Goal: Task Accomplishment & Management: Use online tool/utility

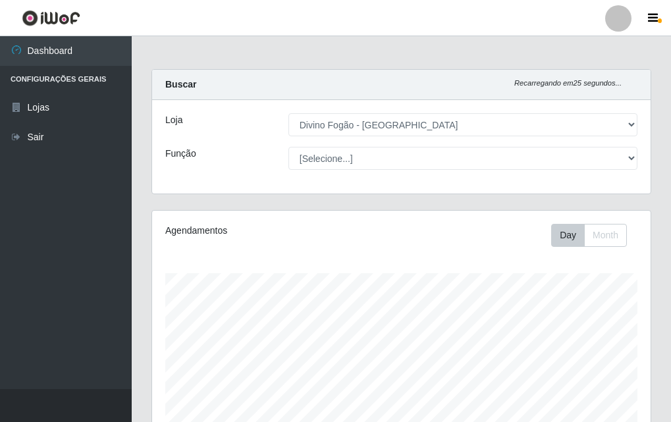
select select "499"
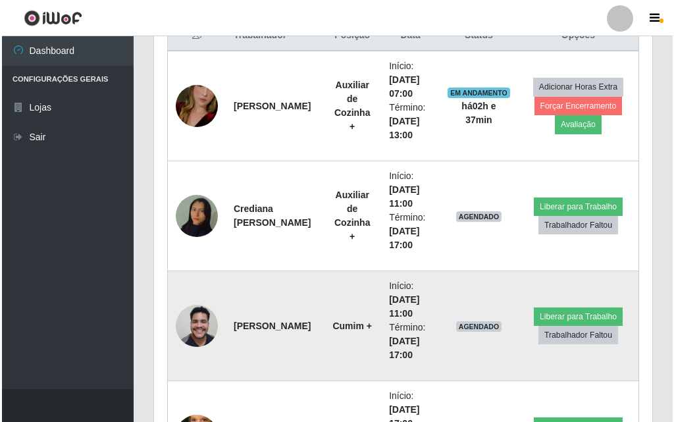
scroll to position [592, 0]
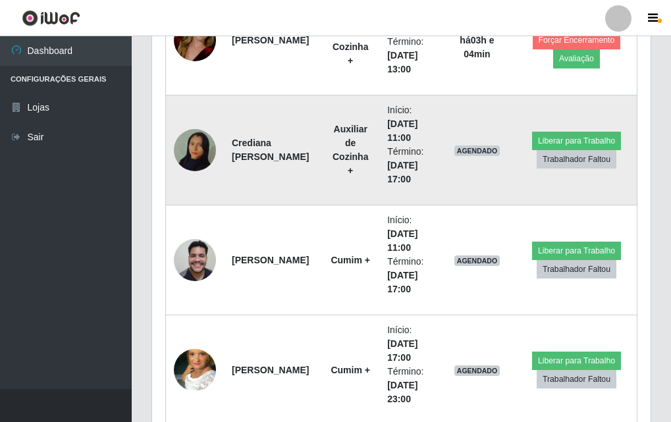
click at [196, 148] on img at bounding box center [195, 150] width 42 height 75
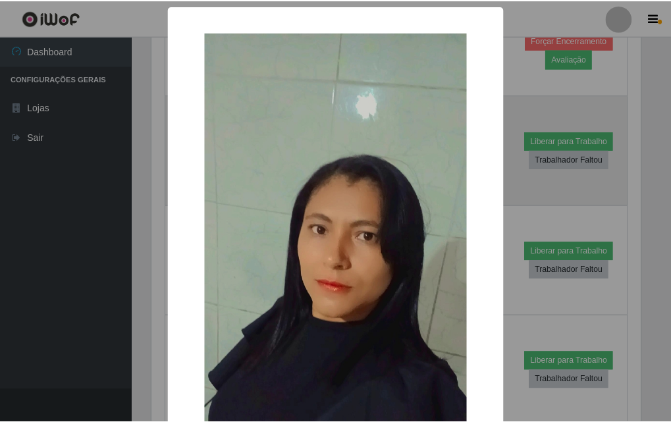
scroll to position [132, 0]
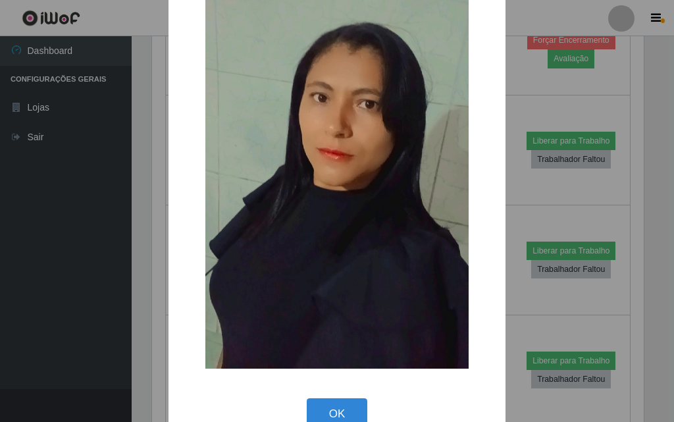
click at [113, 209] on div "× OK Cancel" at bounding box center [337, 211] width 674 height 422
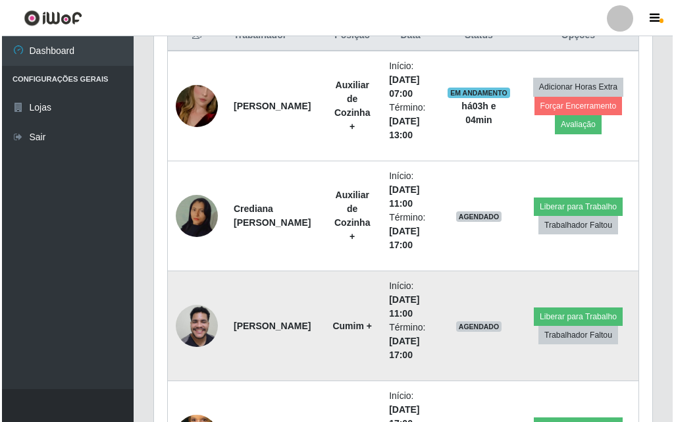
scroll to position [592, 0]
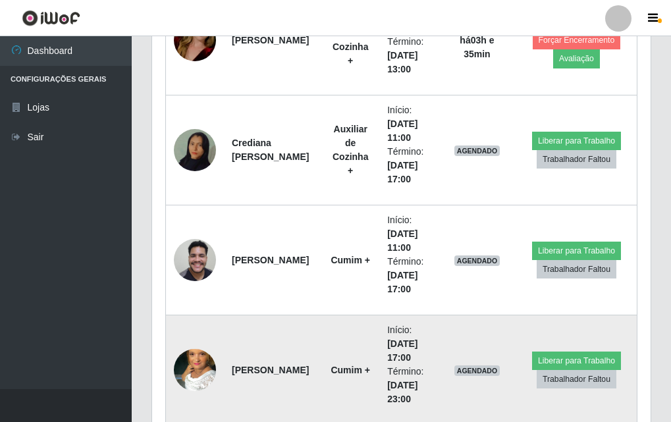
click at [202, 375] on img at bounding box center [195, 370] width 42 height 75
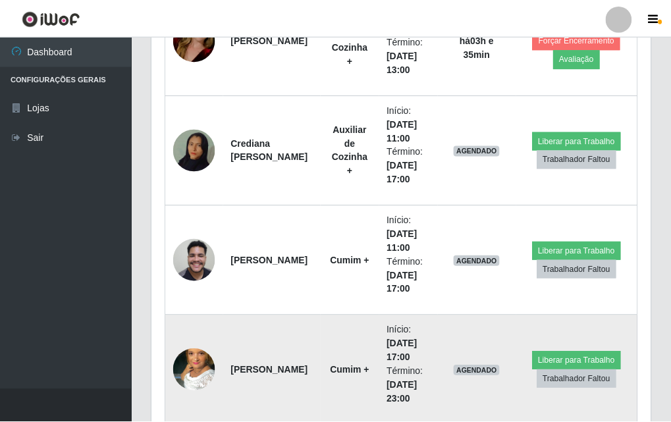
scroll to position [273, 492]
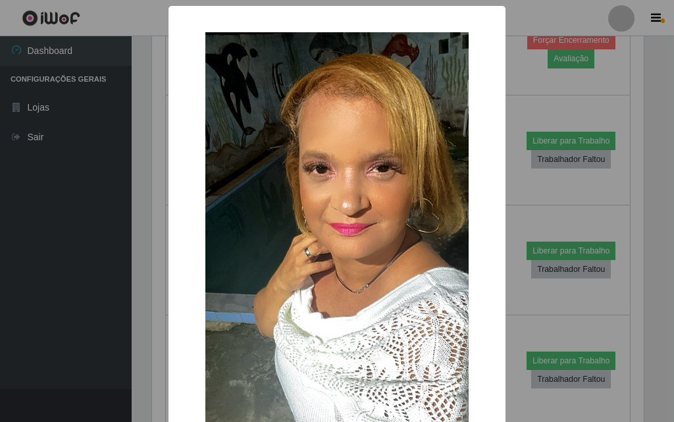
click at [205, 375] on img at bounding box center [336, 266] width 263 height 468
click at [507, 362] on div "× OK Cancel" at bounding box center [337, 211] width 674 height 422
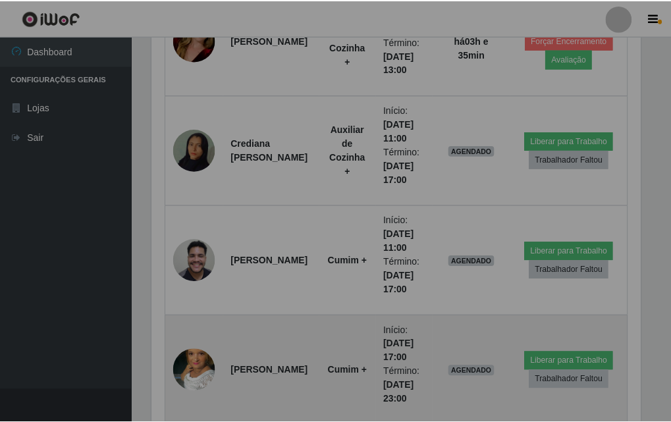
scroll to position [273, 499]
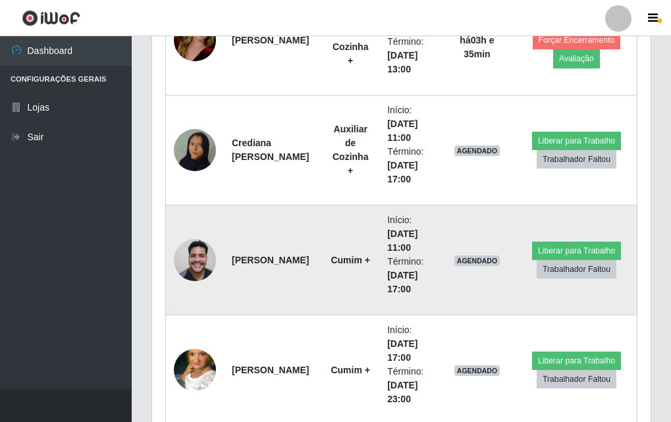
click at [179, 251] on img at bounding box center [195, 260] width 42 height 56
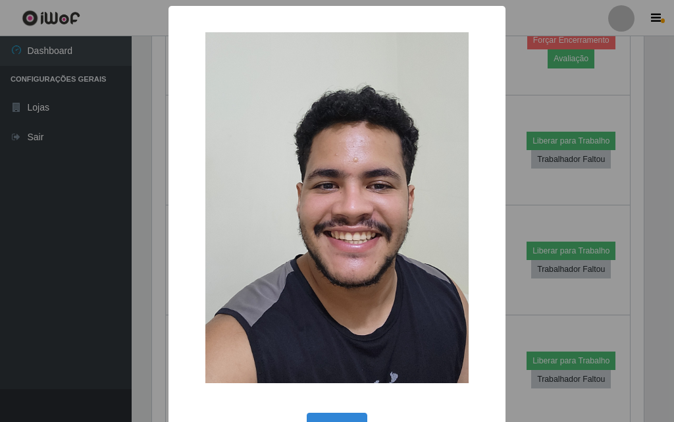
click at [0, 182] on div "× OK Cancel" at bounding box center [337, 211] width 674 height 422
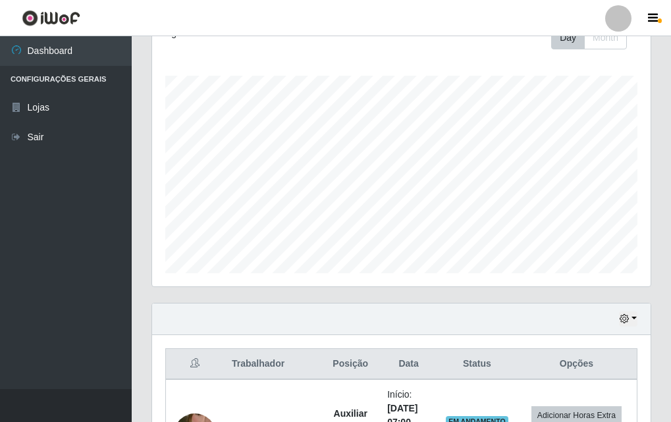
scroll to position [263, 0]
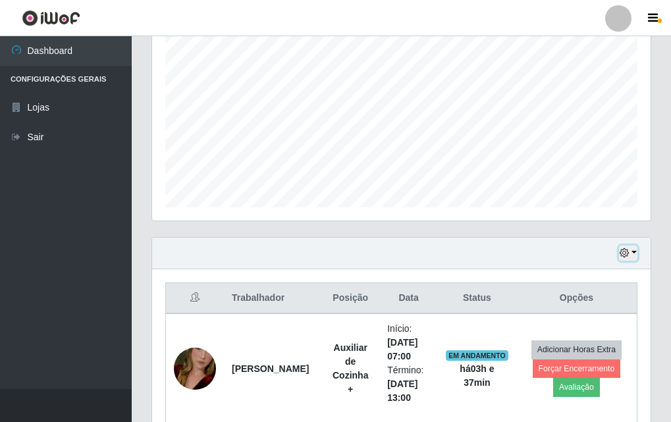
click at [636, 259] on button "button" at bounding box center [628, 253] width 18 height 15
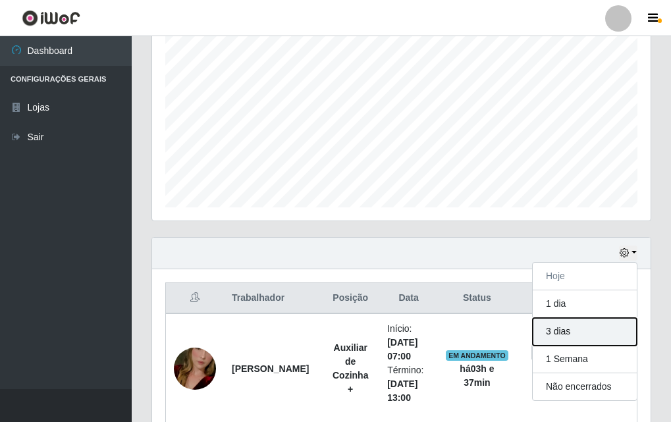
click at [547, 327] on button "3 dias" at bounding box center [585, 332] width 104 height 28
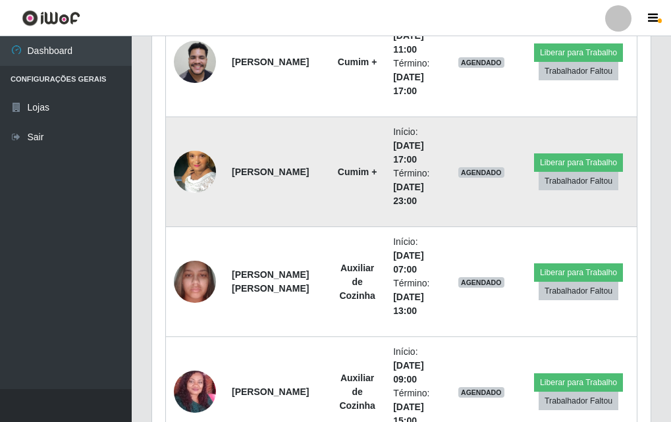
scroll to position [856, 0]
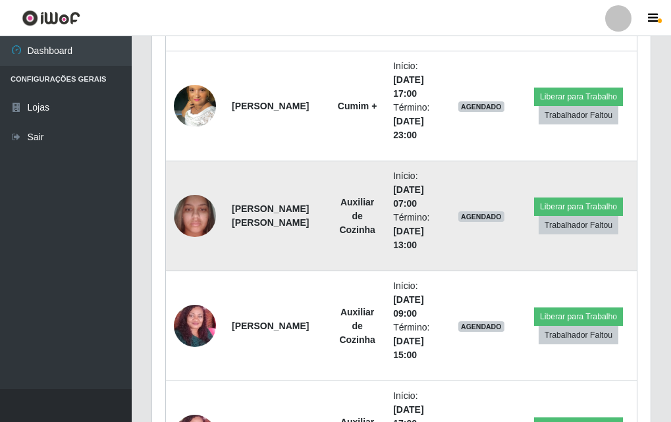
click at [190, 231] on img at bounding box center [195, 216] width 42 height 56
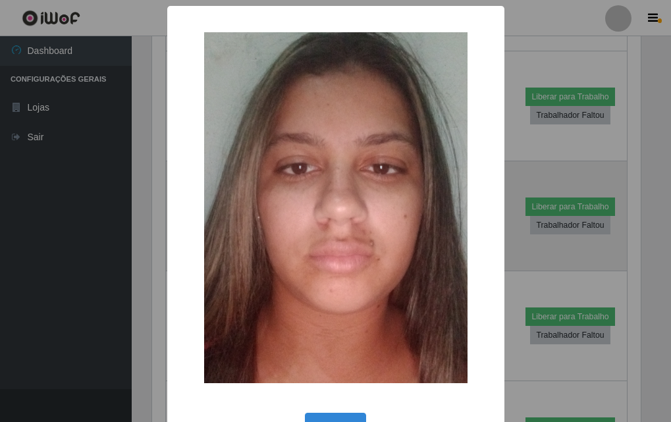
scroll to position [273, 492]
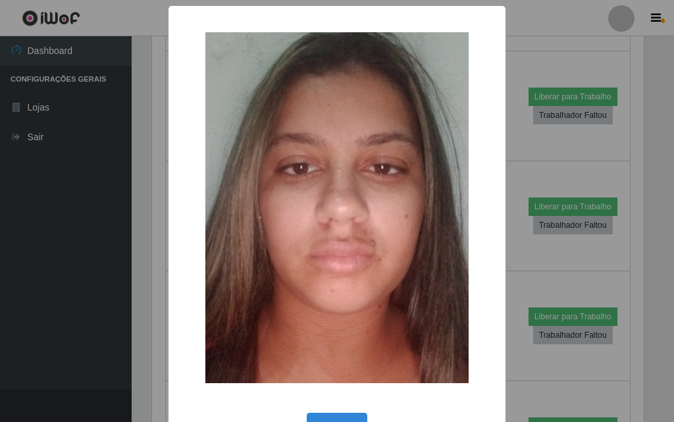
click at [118, 242] on div "× OK Cancel" at bounding box center [337, 211] width 674 height 422
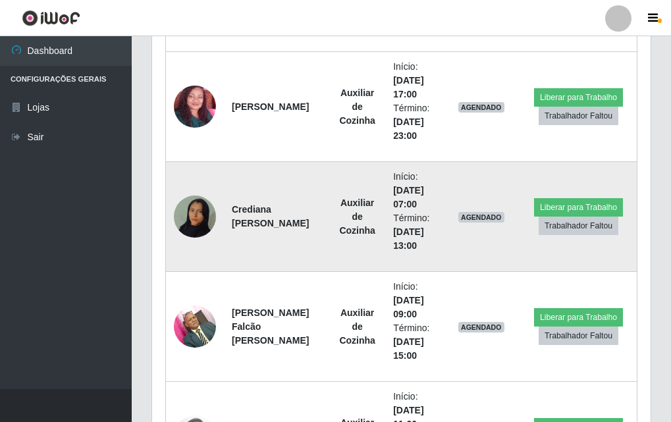
scroll to position [1251, 0]
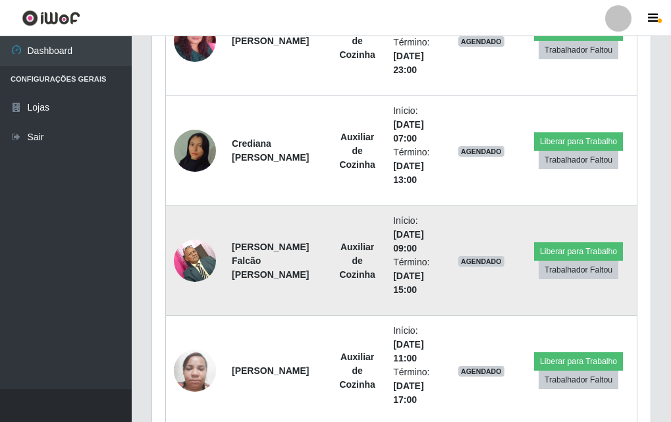
click at [228, 295] on td "[PERSON_NAME] Falcão [PERSON_NAME]" at bounding box center [276, 261] width 105 height 110
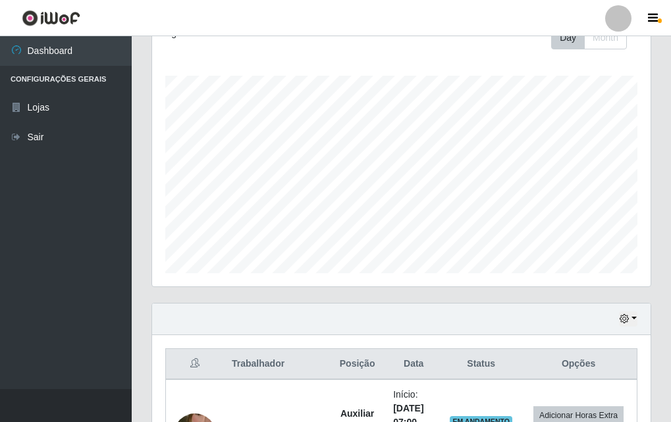
scroll to position [329, 0]
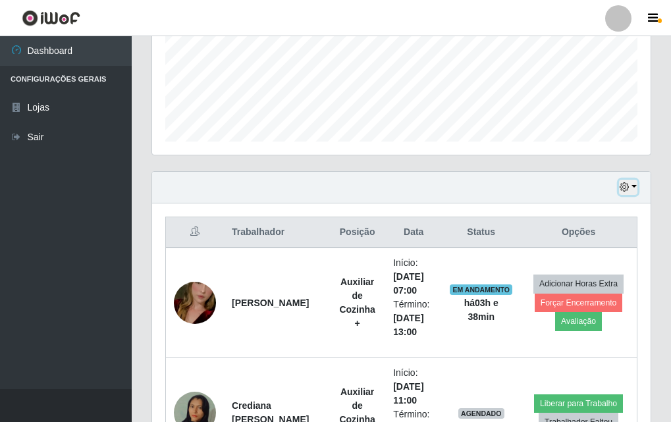
click at [628, 191] on icon "button" at bounding box center [624, 186] width 9 height 9
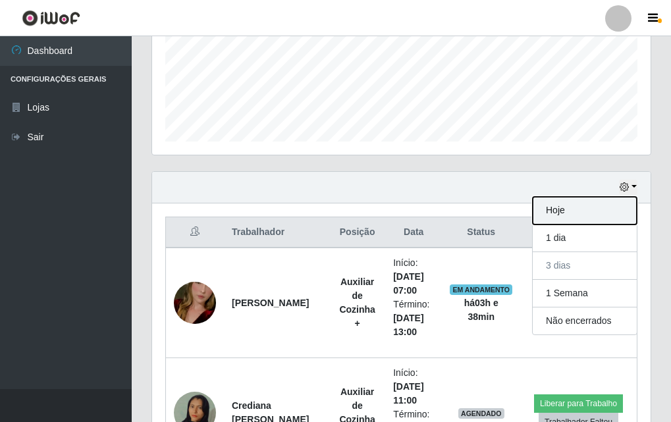
click at [577, 212] on button "Hoje" at bounding box center [585, 211] width 104 height 28
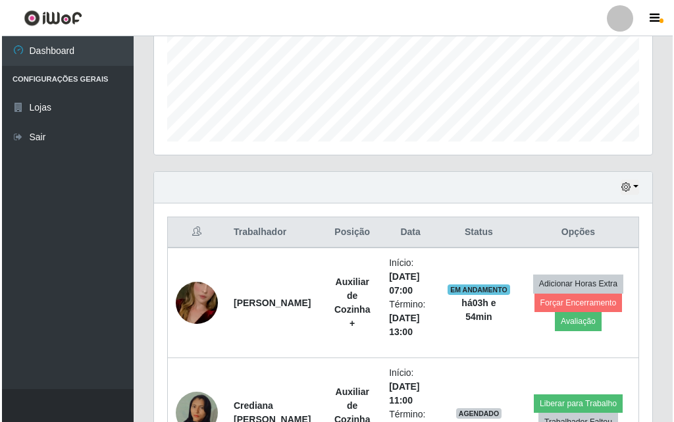
scroll to position [395, 0]
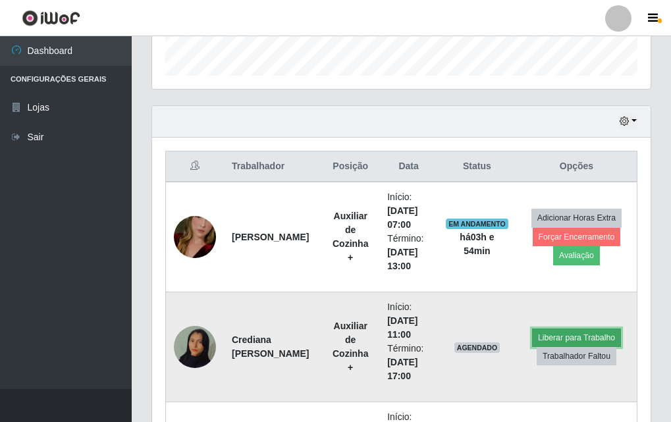
click at [566, 330] on button "Liberar para Trabalho" at bounding box center [576, 338] width 89 height 18
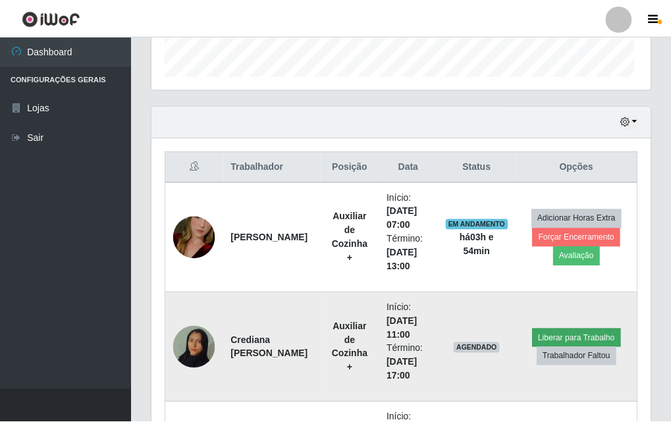
scroll to position [273, 492]
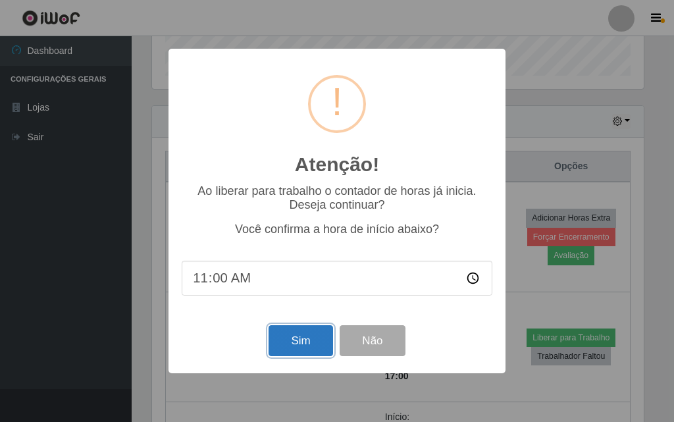
click at [305, 339] on button "Sim" at bounding box center [301, 340] width 64 height 31
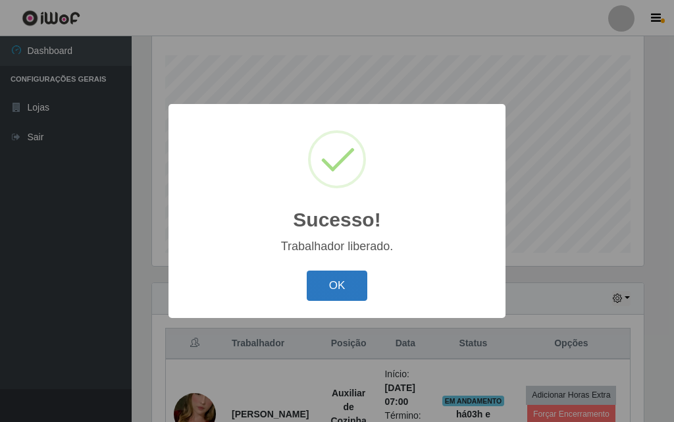
click at [343, 294] on button "OK" at bounding box center [337, 286] width 61 height 31
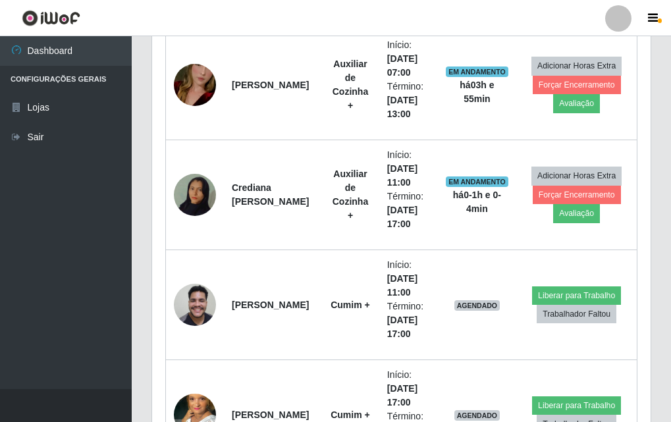
scroll to position [613, 0]
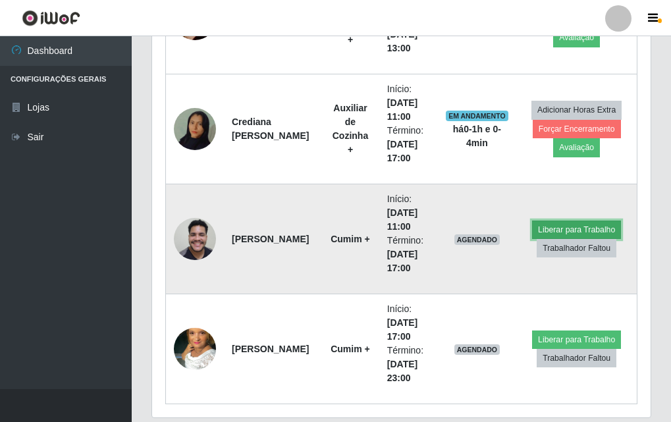
click at [580, 229] on button "Liberar para Trabalho" at bounding box center [576, 230] width 89 height 18
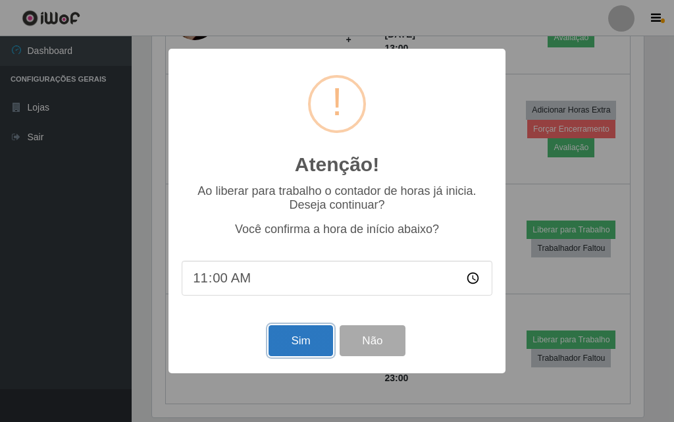
click at [308, 353] on button "Sim" at bounding box center [301, 340] width 64 height 31
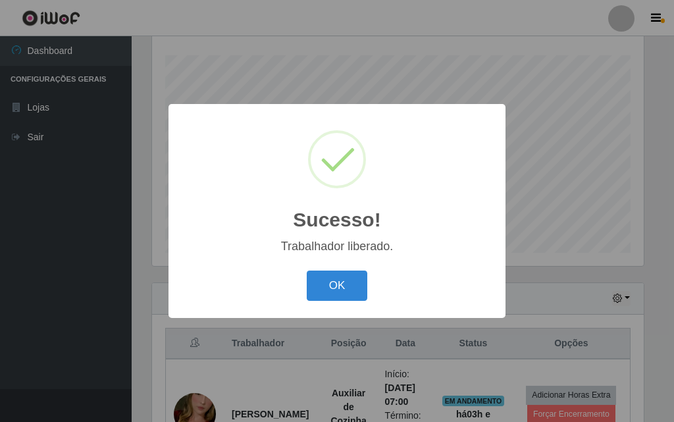
click at [342, 269] on div "OK Cancel" at bounding box center [337, 286] width 311 height 38
click at [342, 276] on button "OK" at bounding box center [337, 286] width 61 height 31
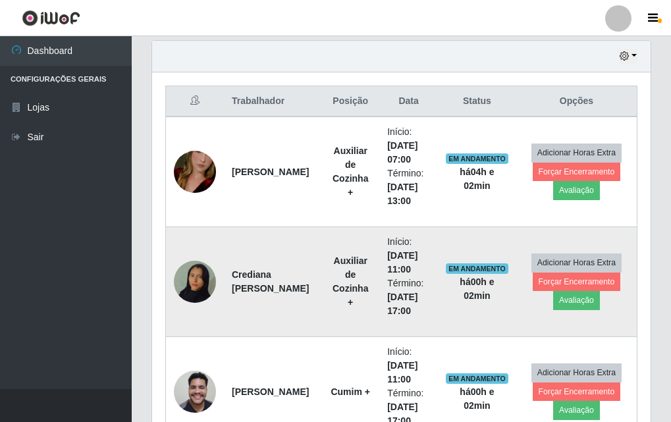
scroll to position [658, 0]
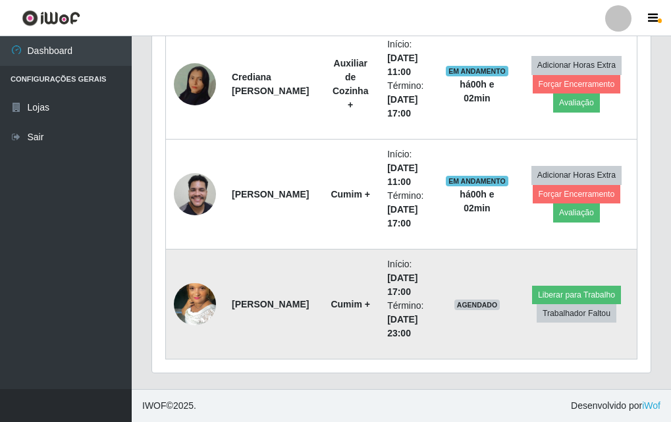
click at [205, 312] on img at bounding box center [195, 304] width 42 height 75
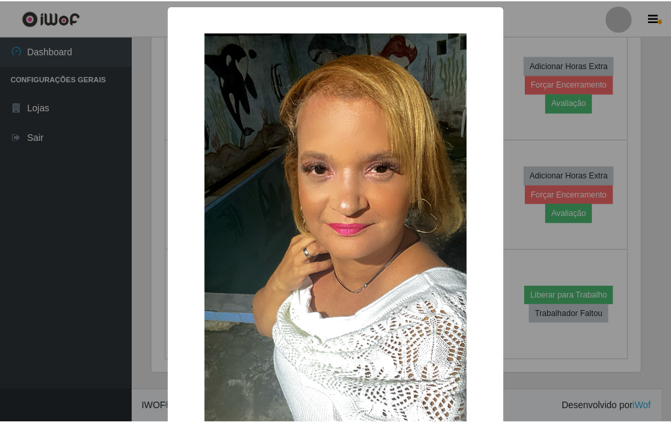
scroll to position [132, 0]
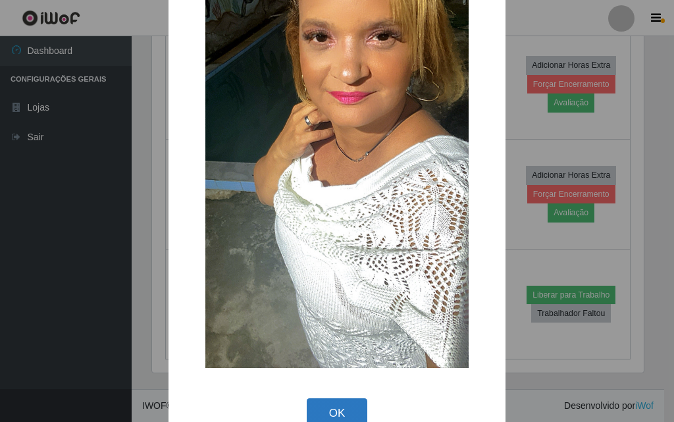
click at [339, 407] on button "OK" at bounding box center [337, 413] width 61 height 31
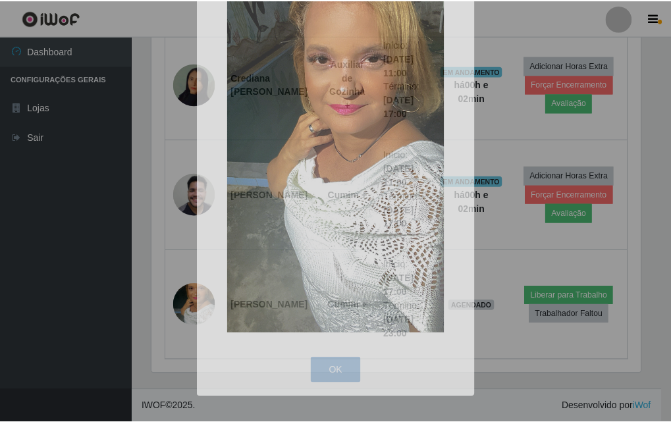
scroll to position [273, 499]
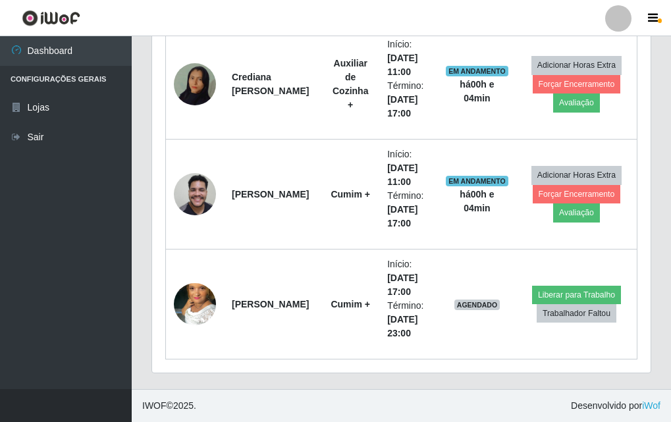
click at [339, 407] on footer "IWOF © 2025 . Desenvolvido por iWof" at bounding box center [401, 405] width 539 height 33
